Goal: Task Accomplishment & Management: Manage account settings

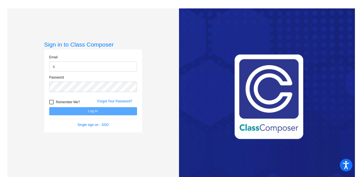
type input "[PERSON_NAME][EMAIL_ADDRESS][PERSON_NAME][DOMAIN_NAME]"
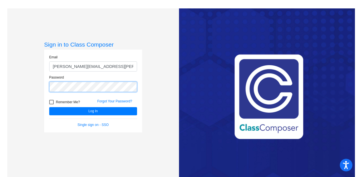
click at [49, 107] on button "Log In" at bounding box center [93, 111] width 88 height 8
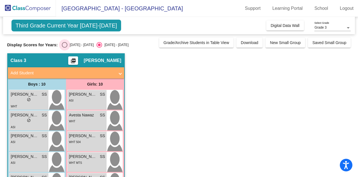
click at [62, 47] on div "Select an option" at bounding box center [65, 45] width 6 height 6
click at [64, 48] on input "[DATE] - [DATE]" at bounding box center [64, 48] width 0 height 0
radio input "true"
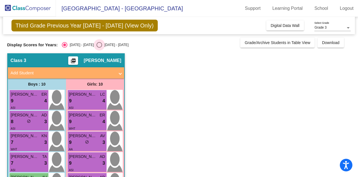
click at [97, 44] on div "Select an option" at bounding box center [100, 45] width 6 height 6
click at [99, 48] on input "[DATE] - [DATE]" at bounding box center [99, 48] width 0 height 0
radio input "true"
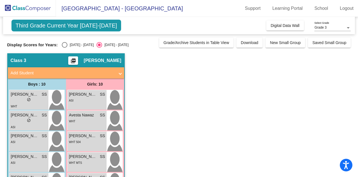
click at [166, 103] on app-classroom "Class 3 picture_as_pdf [PERSON_NAME] Add Student First Name Last Name Student I…" at bounding box center [179, 179] width 344 height 252
